Goal: Information Seeking & Learning: Stay updated

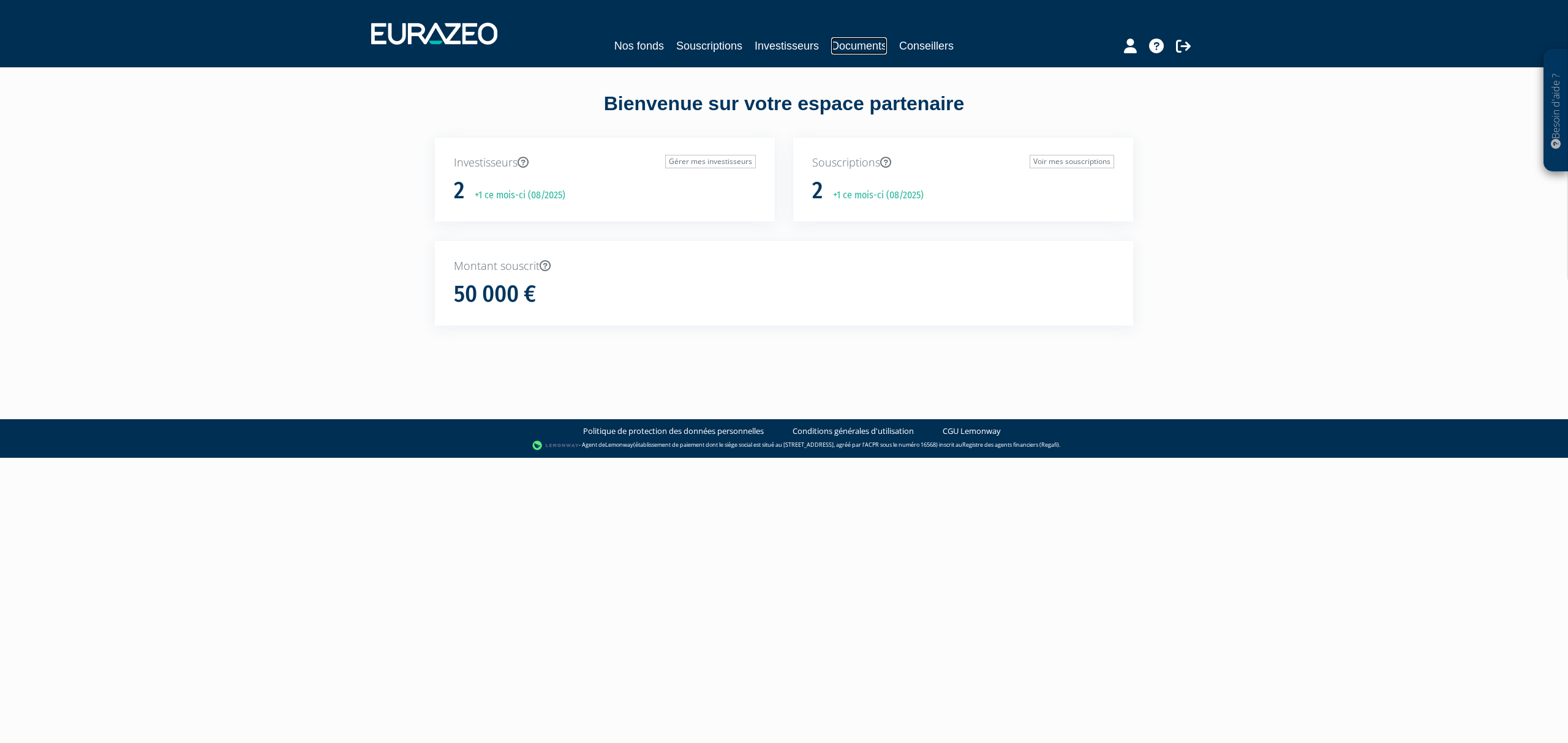
click at [866, 47] on link "Documents" at bounding box center [858, 45] width 56 height 17
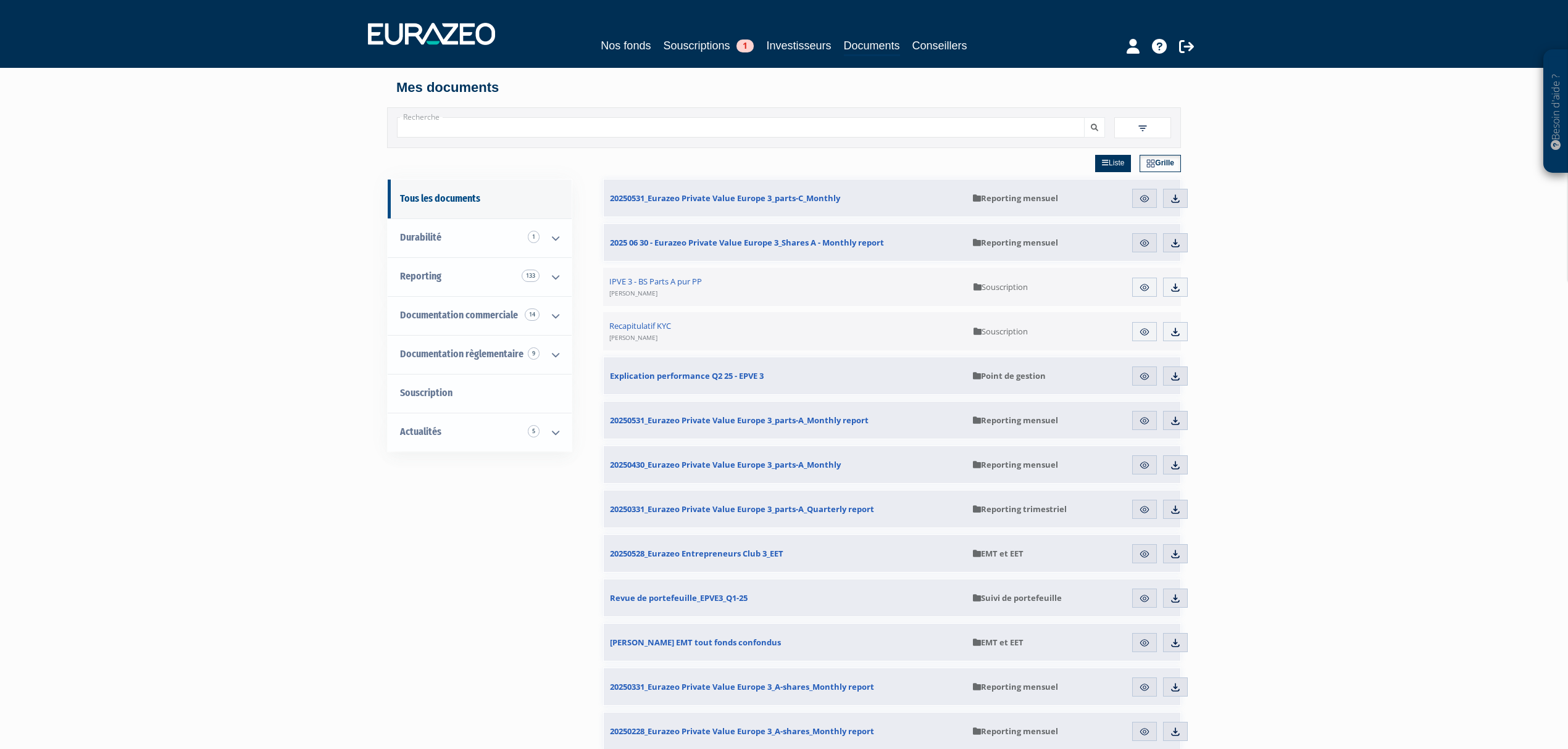
drag, startPoint x: 0, startPoint y: 0, endPoint x: 1373, endPoint y: 270, distance: 1399.3
click at [1140, 591] on link "Aperçu" at bounding box center [1145, 598] width 24 height 19
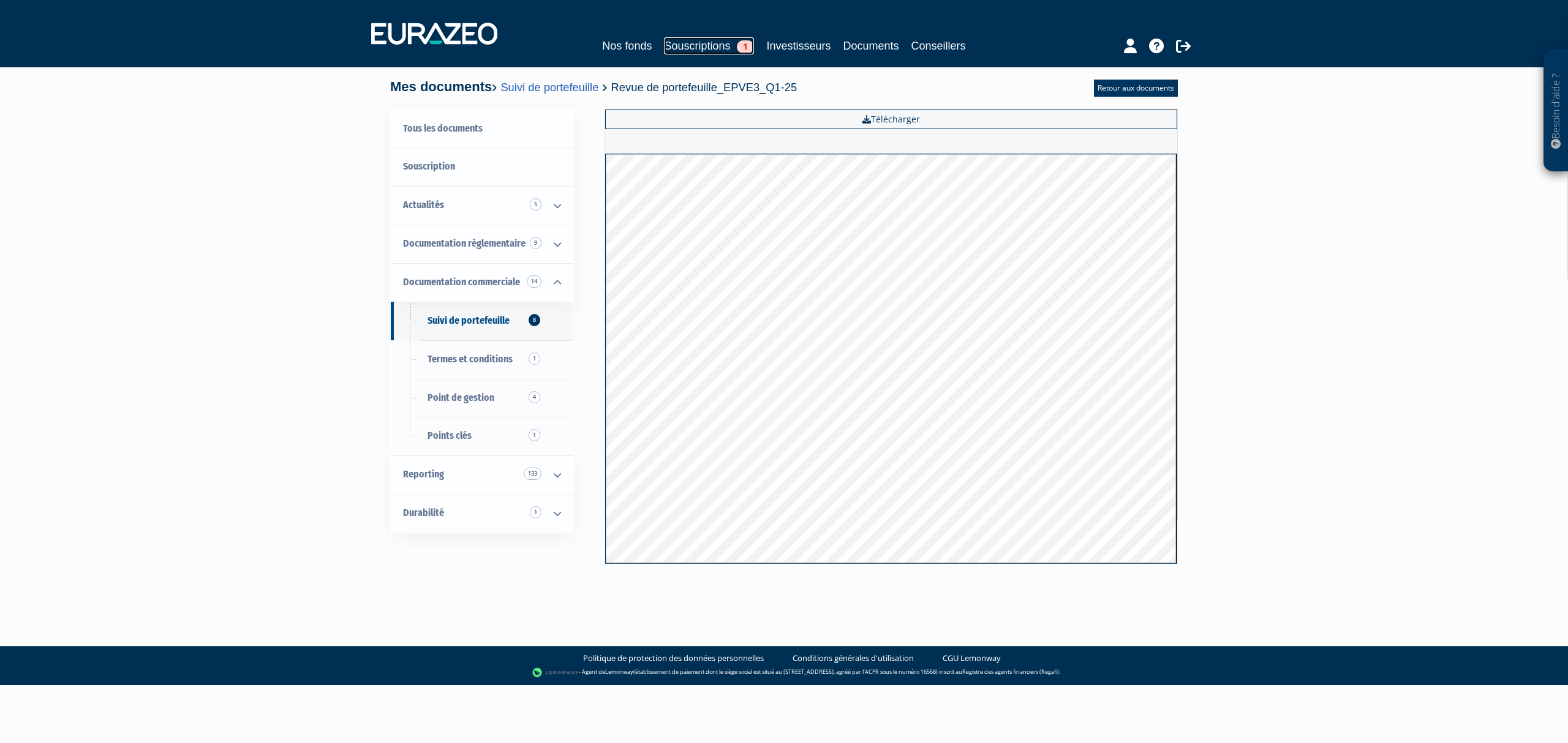
click at [674, 38] on link "Souscriptions 1" at bounding box center [709, 45] width 90 height 17
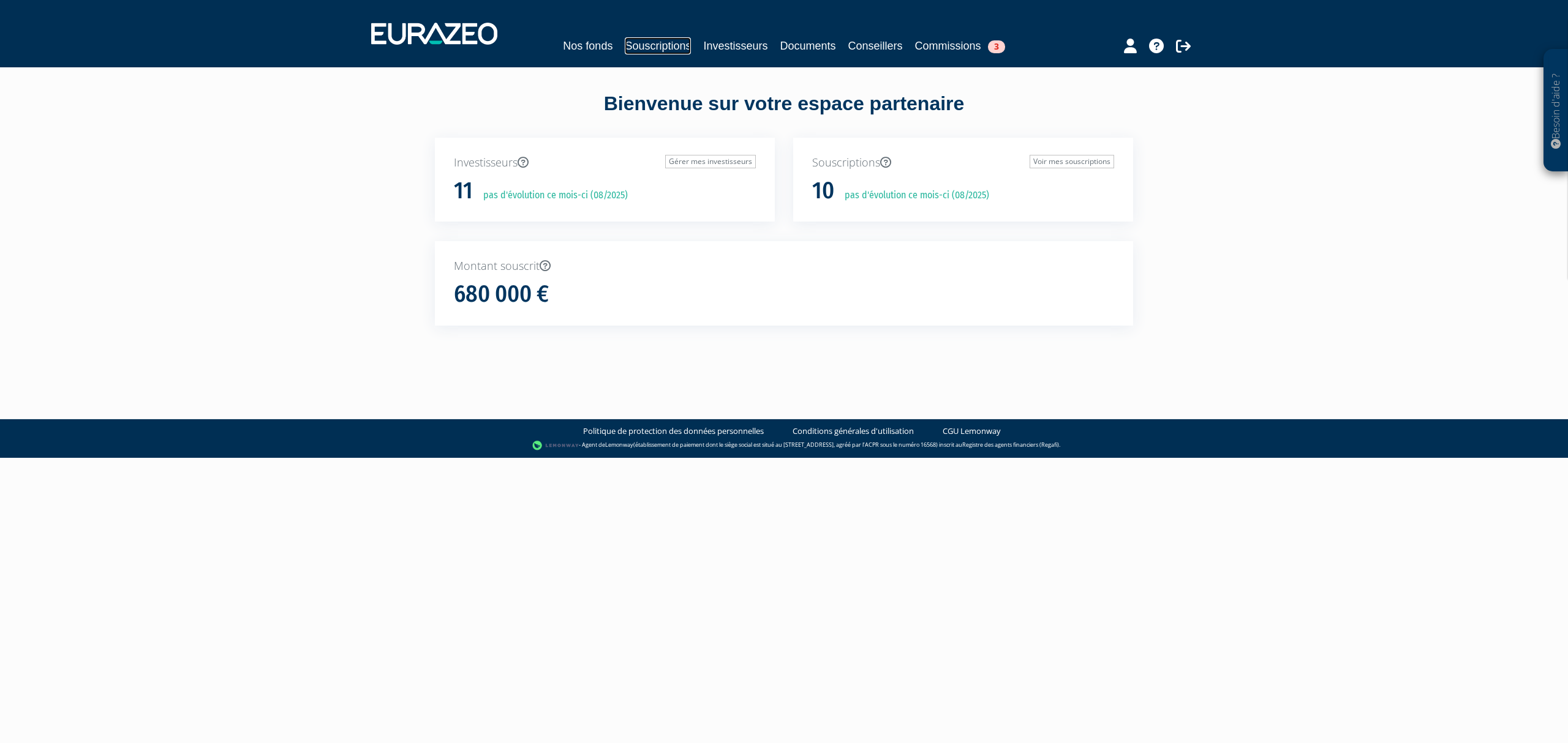
click at [627, 39] on link "Souscriptions" at bounding box center [658, 45] width 66 height 17
click at [660, 47] on link "Souscriptions" at bounding box center [670, 45] width 66 height 17
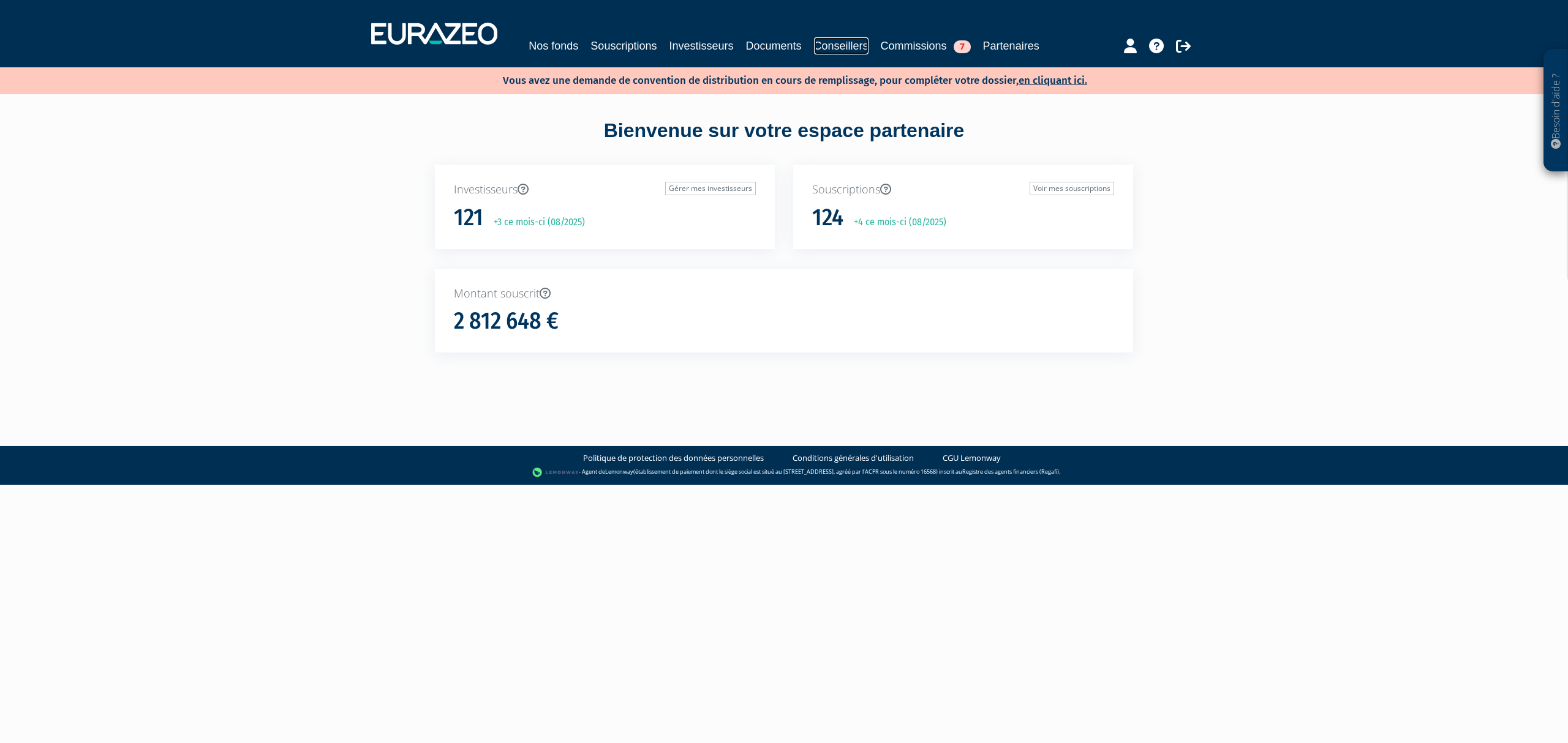
click at [868, 45] on link "Conseillers" at bounding box center [842, 45] width 55 height 17
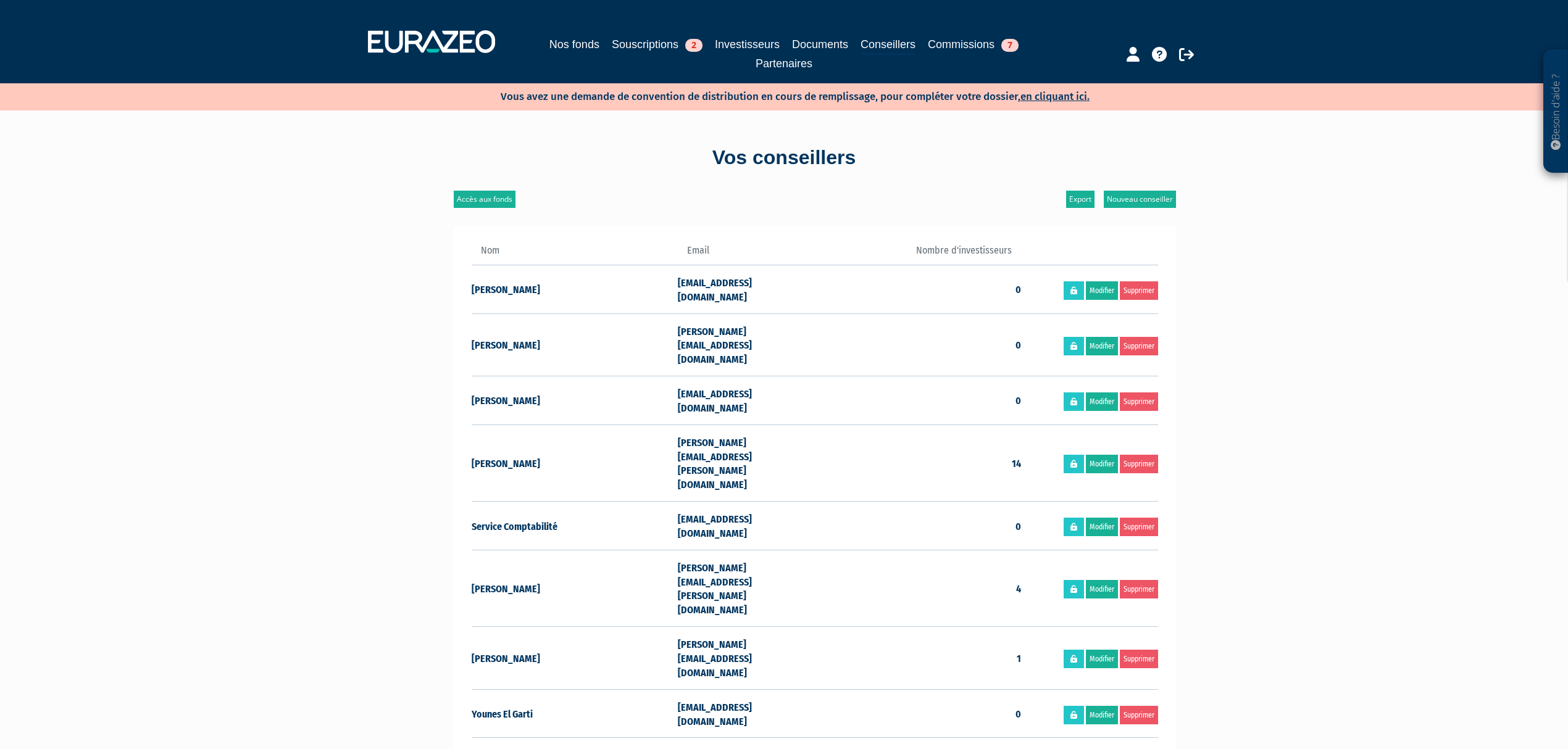
click at [832, 35] on div "Nos fonds Souscriptions 2 Investisseurs Documents Conseillers Commissions 7 Par…" at bounding box center [784, 41] width 852 height 61
click at [832, 36] on link "Documents" at bounding box center [820, 44] width 56 height 17
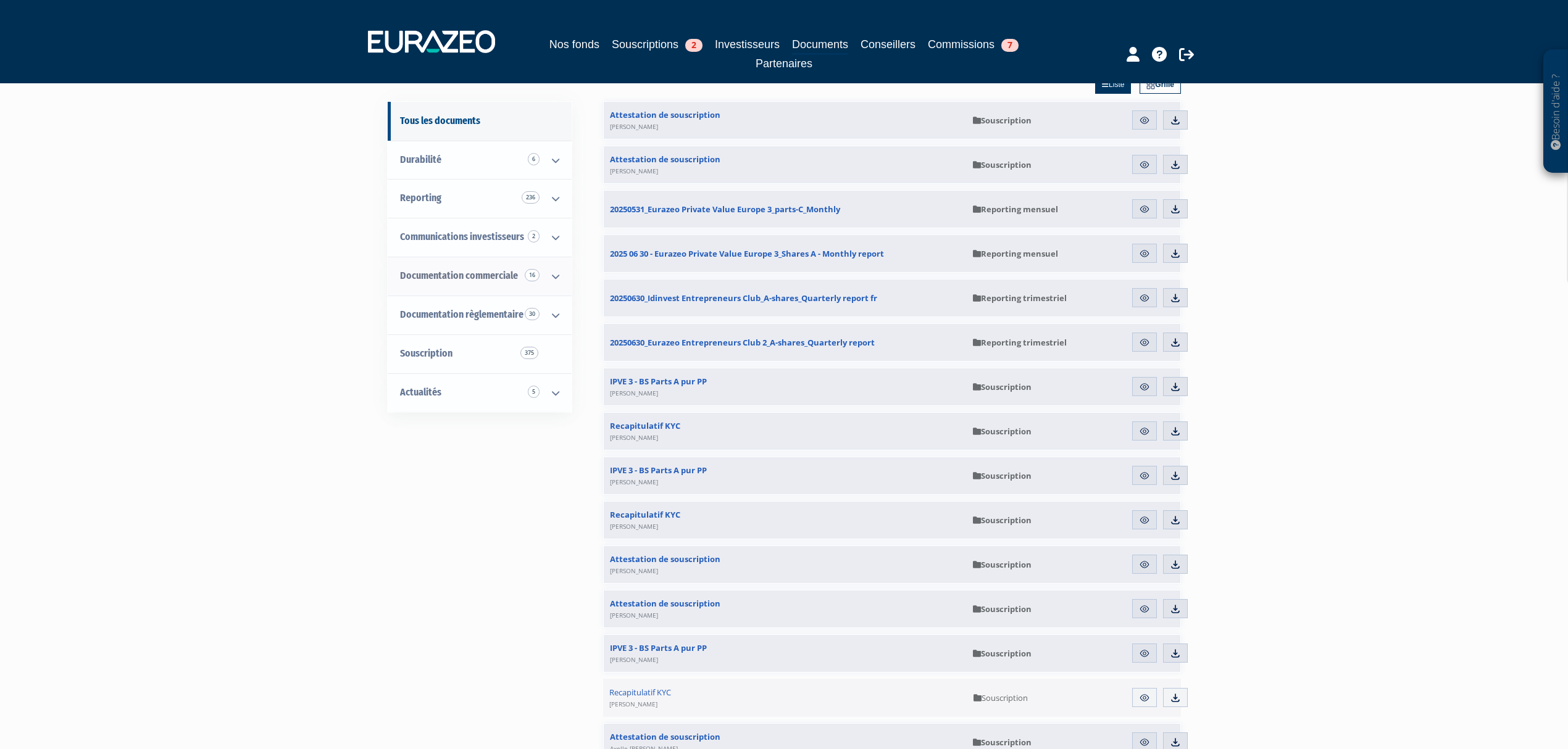
scroll to position [164, 0]
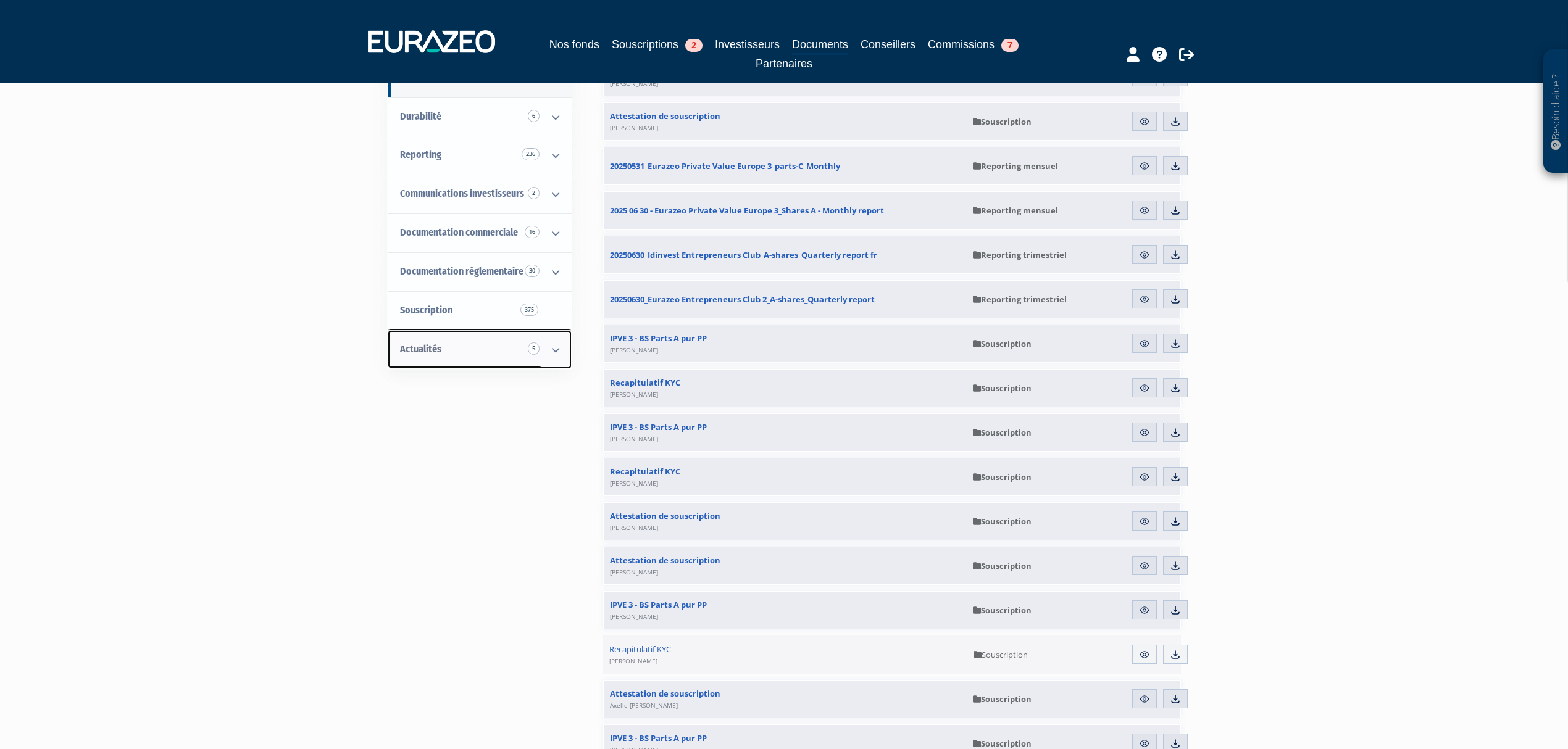
click at [442, 343] on link "Actualités 5" at bounding box center [480, 350] width 184 height 39
